Goal: Entertainment & Leisure: Consume media (video, audio)

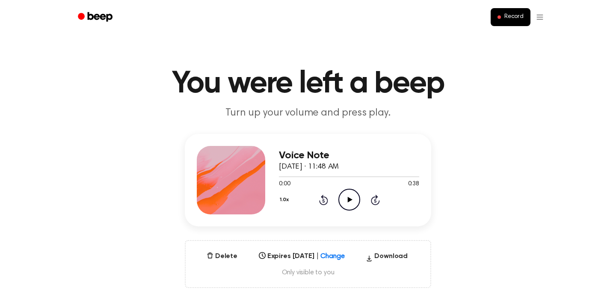
click at [358, 189] on div "1.0x Rewind 5 seconds Play Audio Skip 5 seconds" at bounding box center [349, 200] width 140 height 22
click at [352, 189] on icon "Play Audio" at bounding box center [350, 200] width 22 height 22
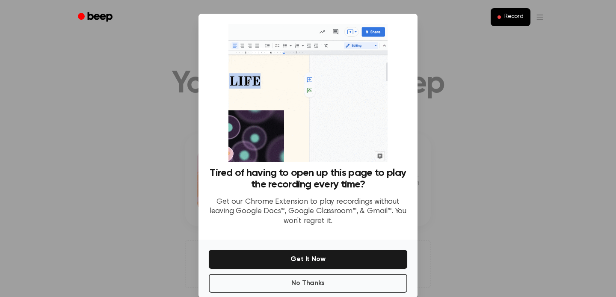
click at [303, 279] on div "No Thanks Get It Now" at bounding box center [308, 269] width 219 height 58
click at [303, 274] on button "No Thanks" at bounding box center [308, 283] width 199 height 19
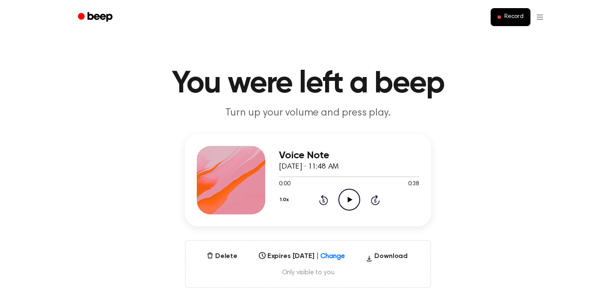
click at [347, 197] on icon at bounding box center [349, 200] width 5 height 6
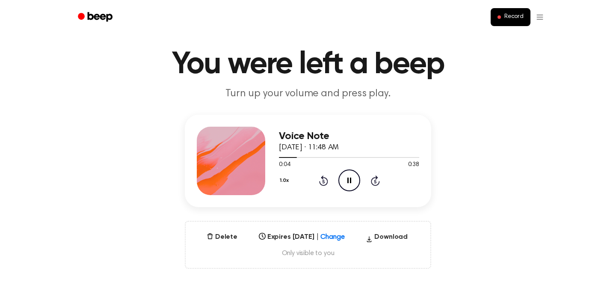
scroll to position [370, 0]
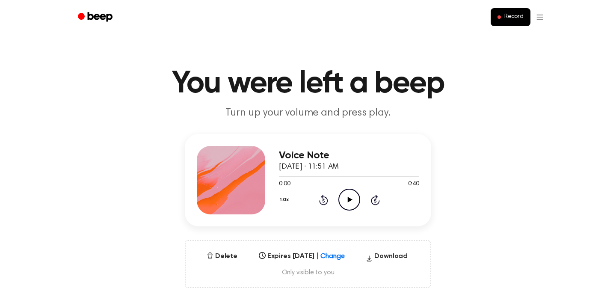
click at [350, 189] on icon "Play Audio" at bounding box center [350, 200] width 22 height 22
